Goal: Information Seeking & Learning: Understand process/instructions

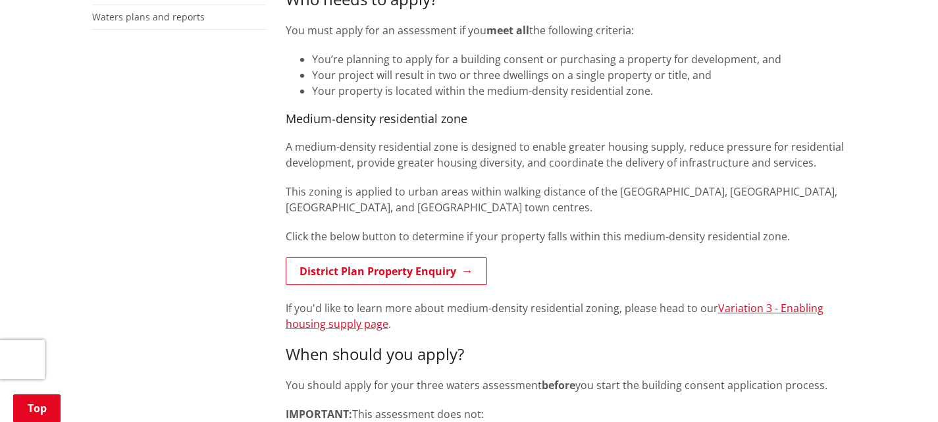
scroll to position [329, 0]
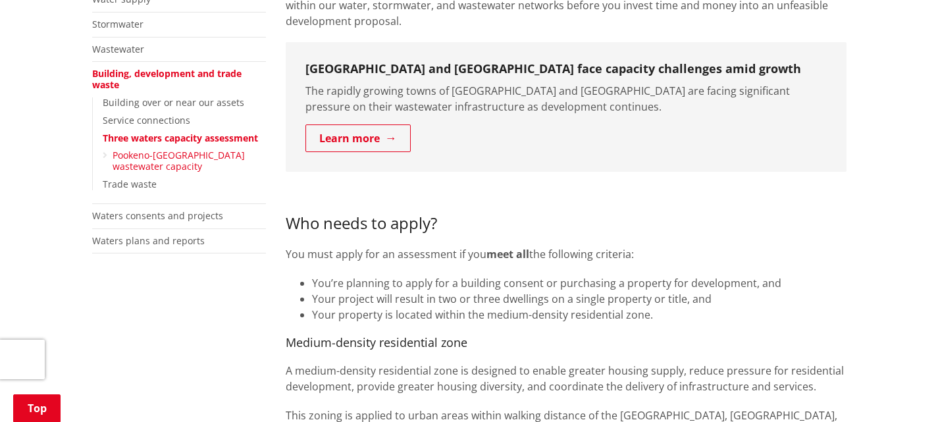
click at [126, 159] on link "Pookeno-[GEOGRAPHIC_DATA] wastewater capacity" at bounding box center [179, 161] width 132 height 24
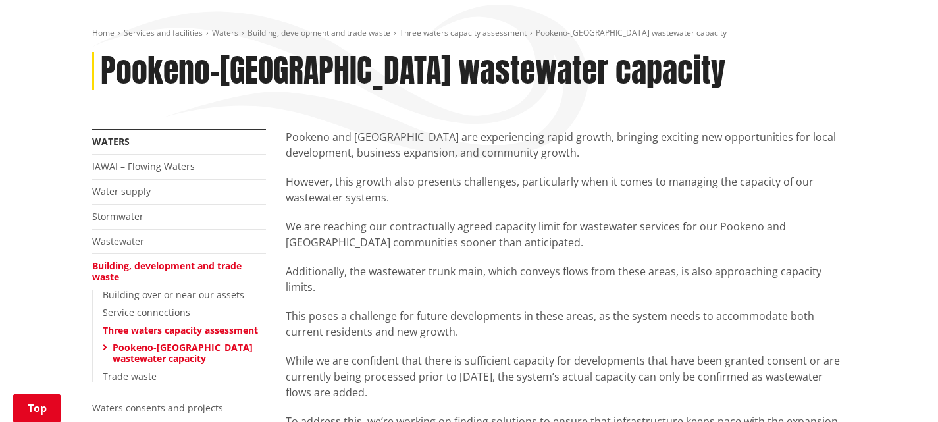
scroll to position [132, 0]
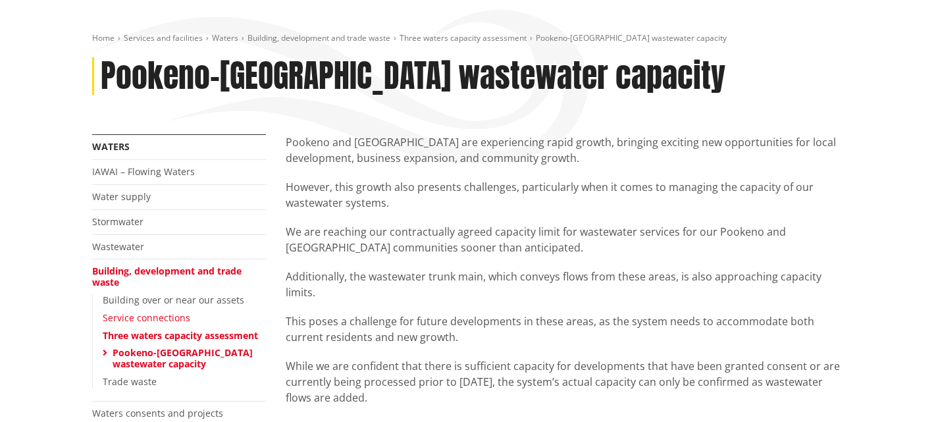
click at [153, 317] on link "Service connections" at bounding box center [147, 317] width 88 height 13
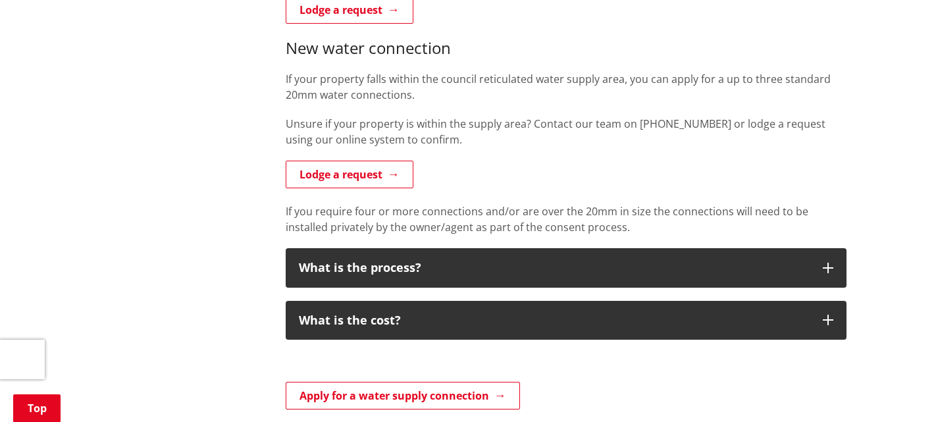
scroll to position [658, 0]
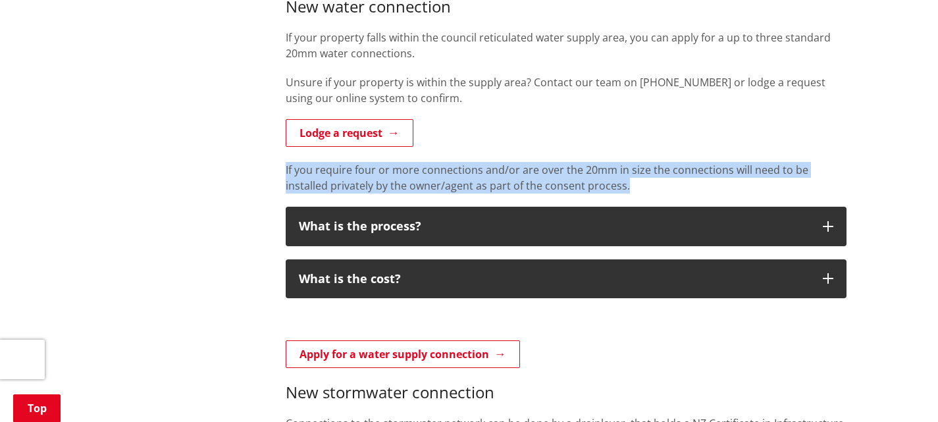
drag, startPoint x: 286, startPoint y: 169, endPoint x: 580, endPoint y: 187, distance: 295.3
click at [580, 187] on p "If you require four or more connections and/or are over the 20mm in size the co…" at bounding box center [566, 178] width 561 height 32
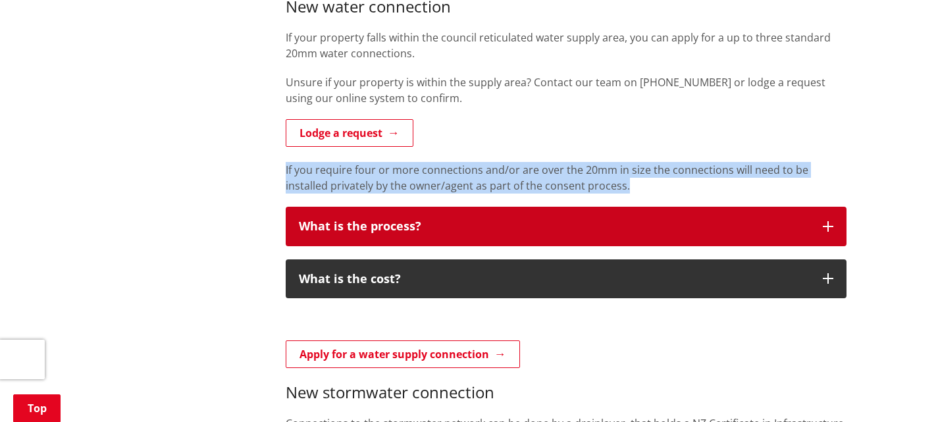
click at [609, 226] on div "What is the process?" at bounding box center [554, 226] width 511 height 13
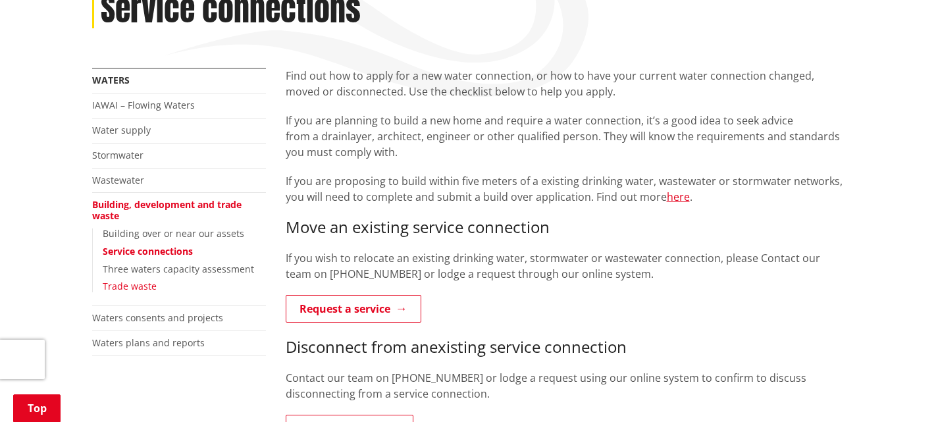
scroll to position [197, 0]
click at [111, 180] on link "Wastewater" at bounding box center [118, 180] width 52 height 13
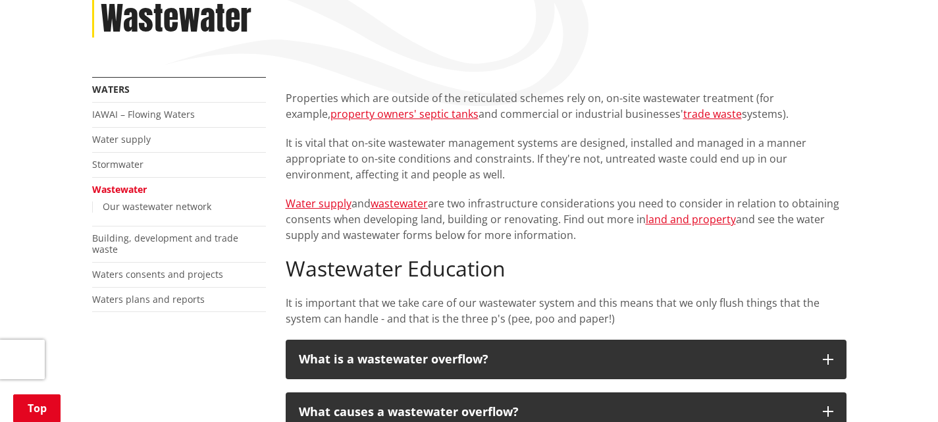
scroll to position [132, 0]
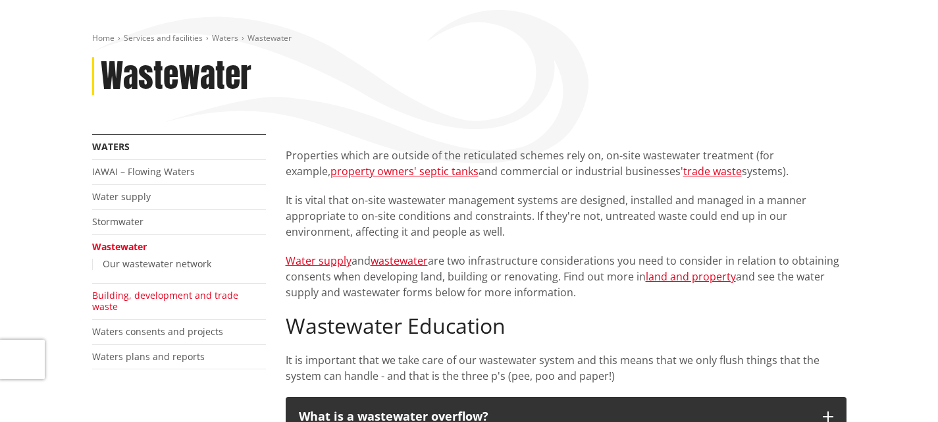
click at [141, 293] on link "Building, development and trade waste" at bounding box center [165, 301] width 146 height 24
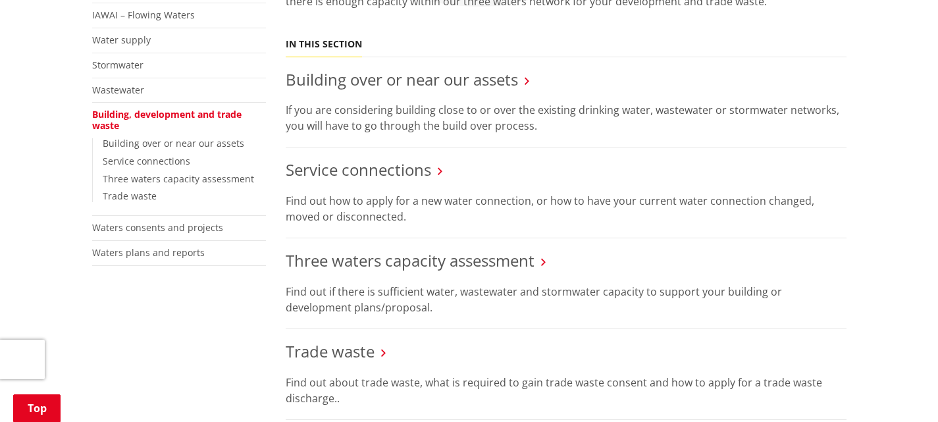
scroll to position [395, 0]
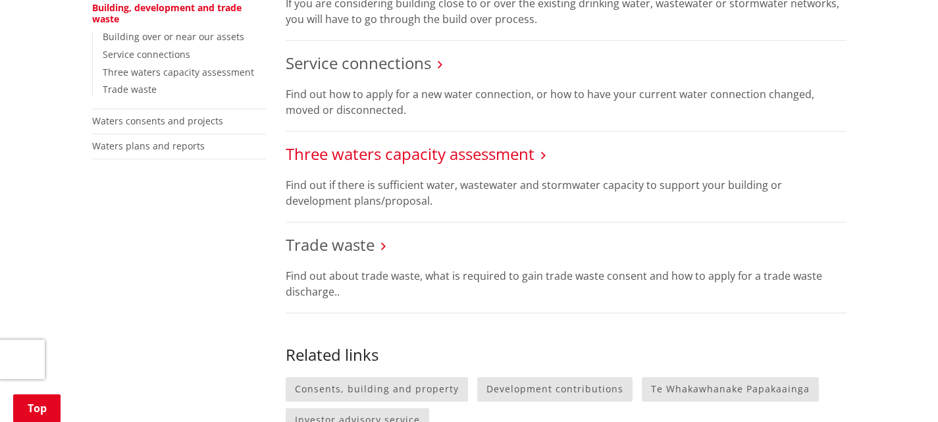
click at [424, 158] on link "Three waters capacity assessment" at bounding box center [410, 154] width 249 height 22
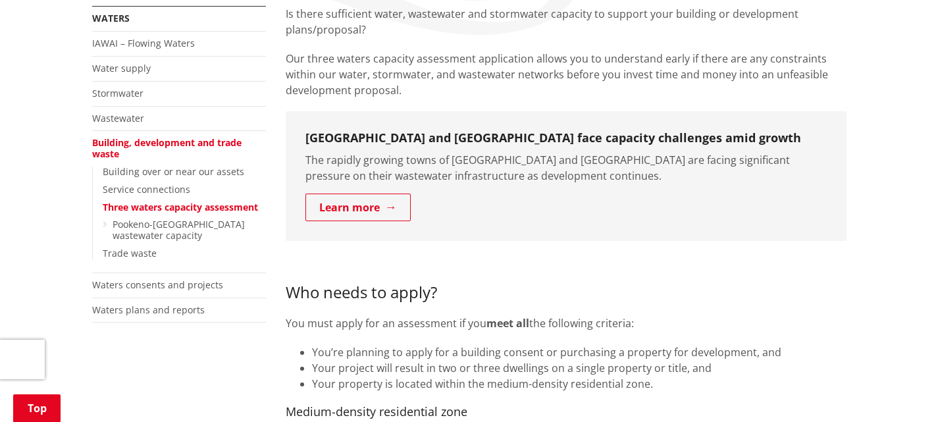
scroll to position [263, 0]
